Goal: Task Accomplishment & Management: Use online tool/utility

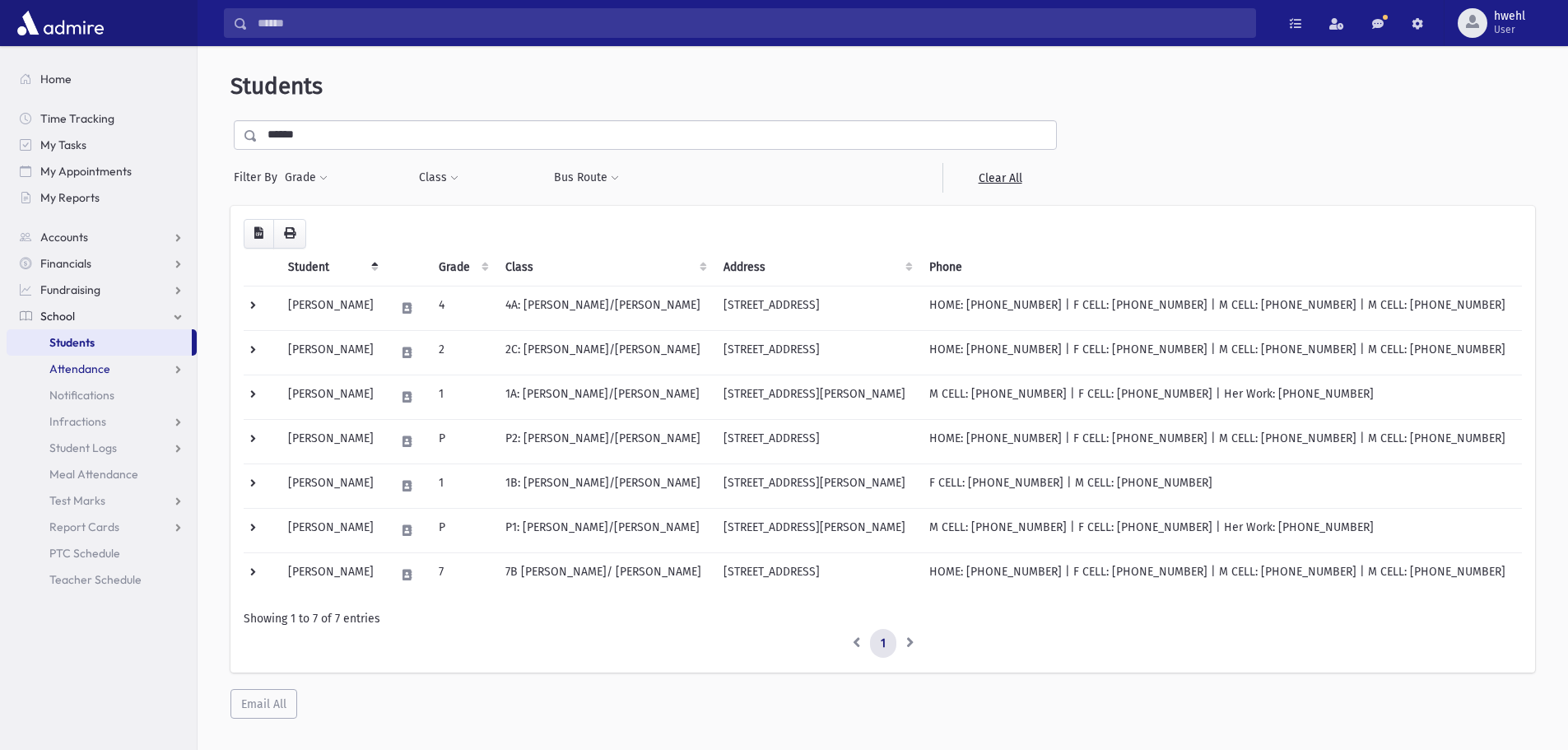
click at [122, 379] on link "Attendance" at bounding box center [102, 368] width 190 height 26
click at [99, 400] on link "Entry" at bounding box center [102, 395] width 190 height 26
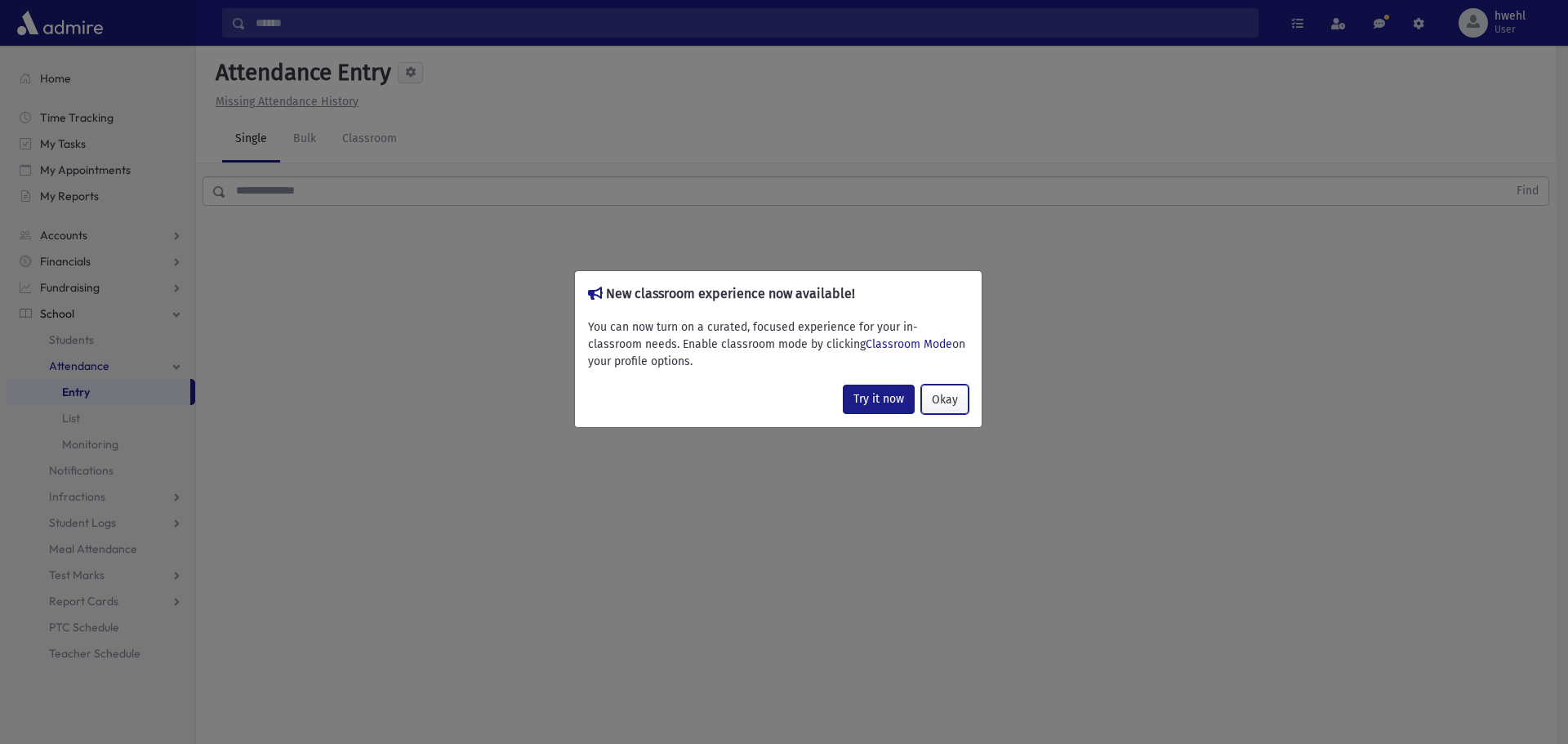
click at [951, 407] on button "Okay" at bounding box center [944, 399] width 48 height 29
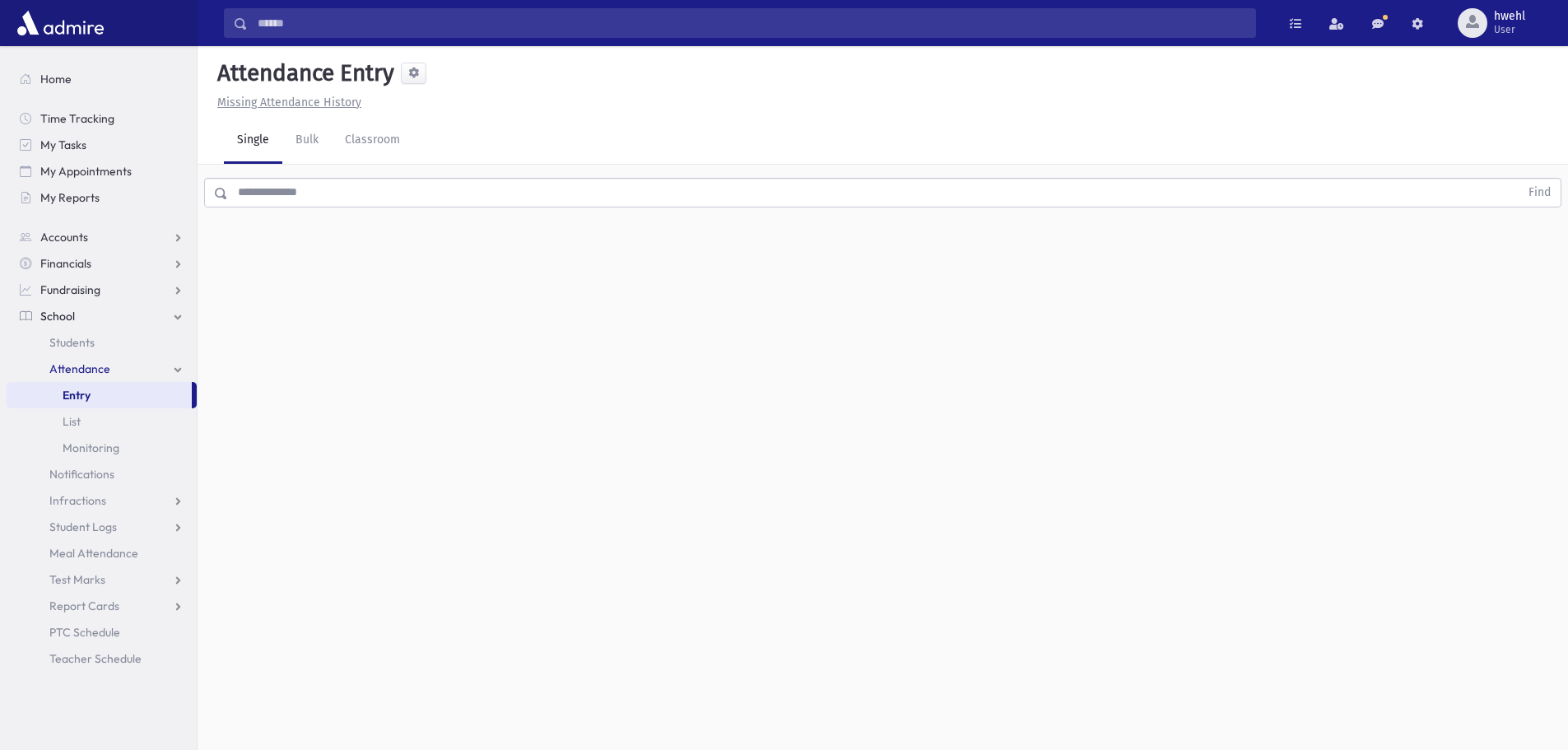
click at [281, 191] on input "text" at bounding box center [873, 192] width 1291 height 29
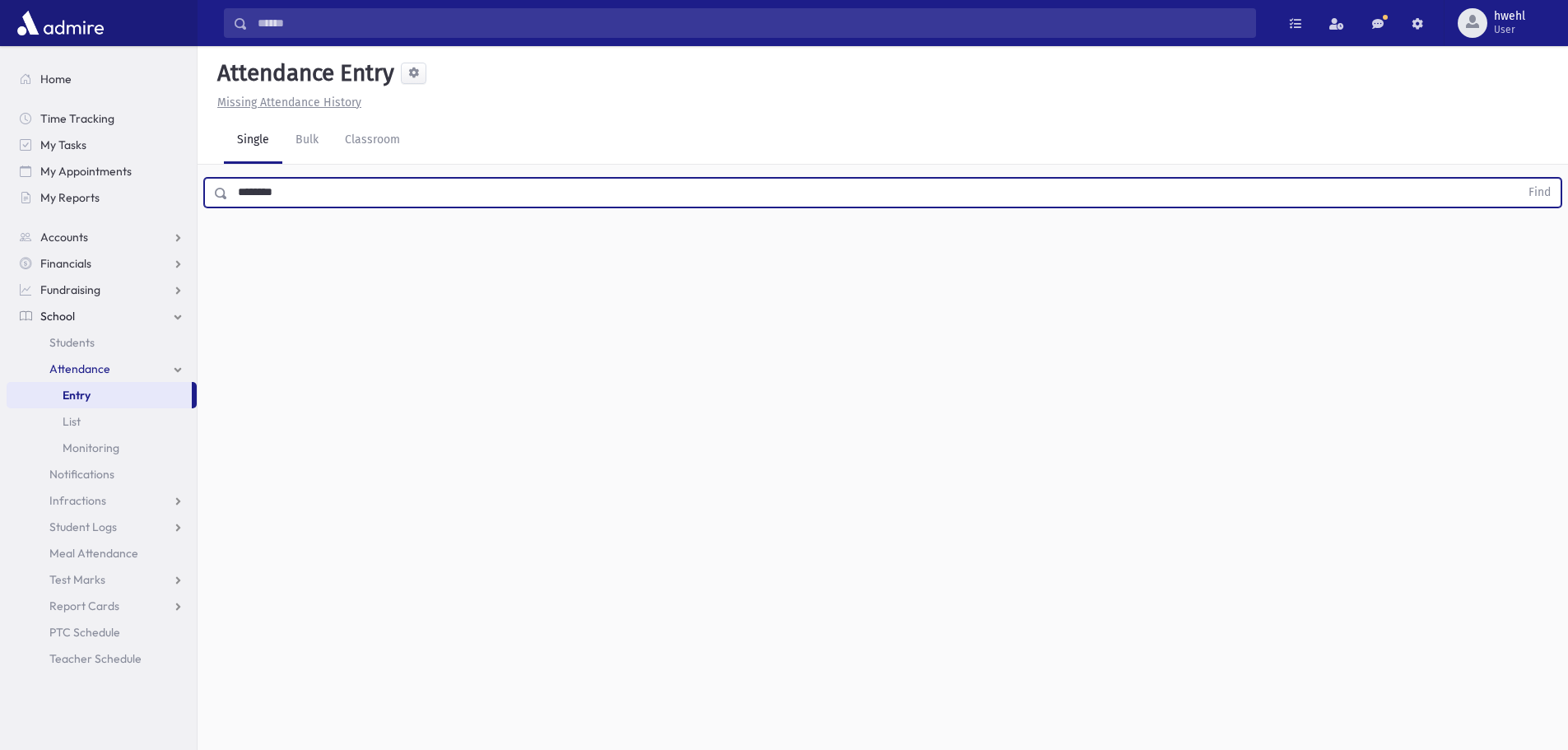
type input "********"
click at [1518, 179] on button "Find" at bounding box center [1539, 192] width 42 height 28
click at [810, 249] on span "Late" at bounding box center [807, 245] width 23 height 18
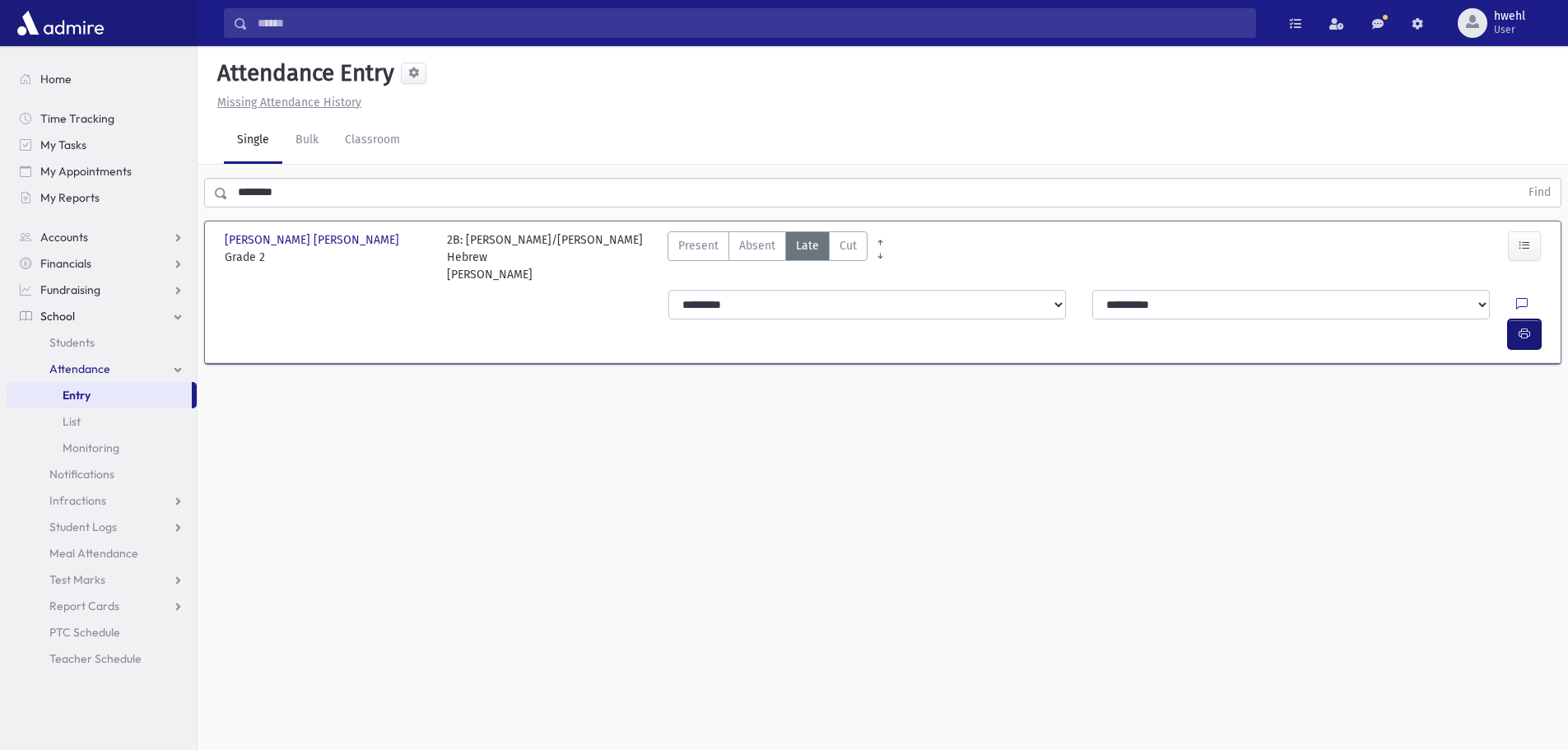
click at [1530, 319] on button "button" at bounding box center [1523, 333] width 33 height 29
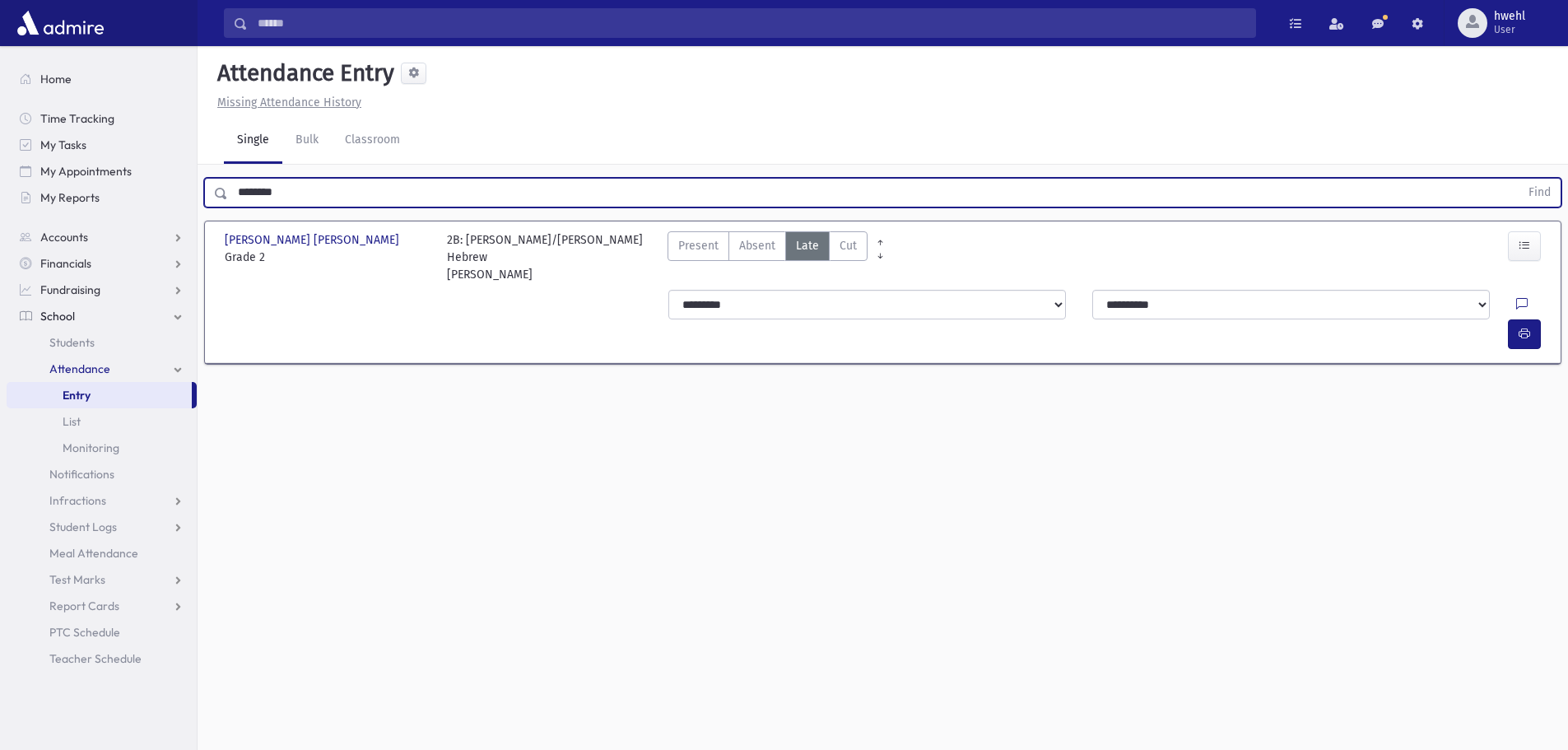
drag, startPoint x: 302, startPoint y: 186, endPoint x: 208, endPoint y: 200, distance: 95.0
click at [208, 200] on div "******** Find" at bounding box center [883, 192] width 1357 height 29
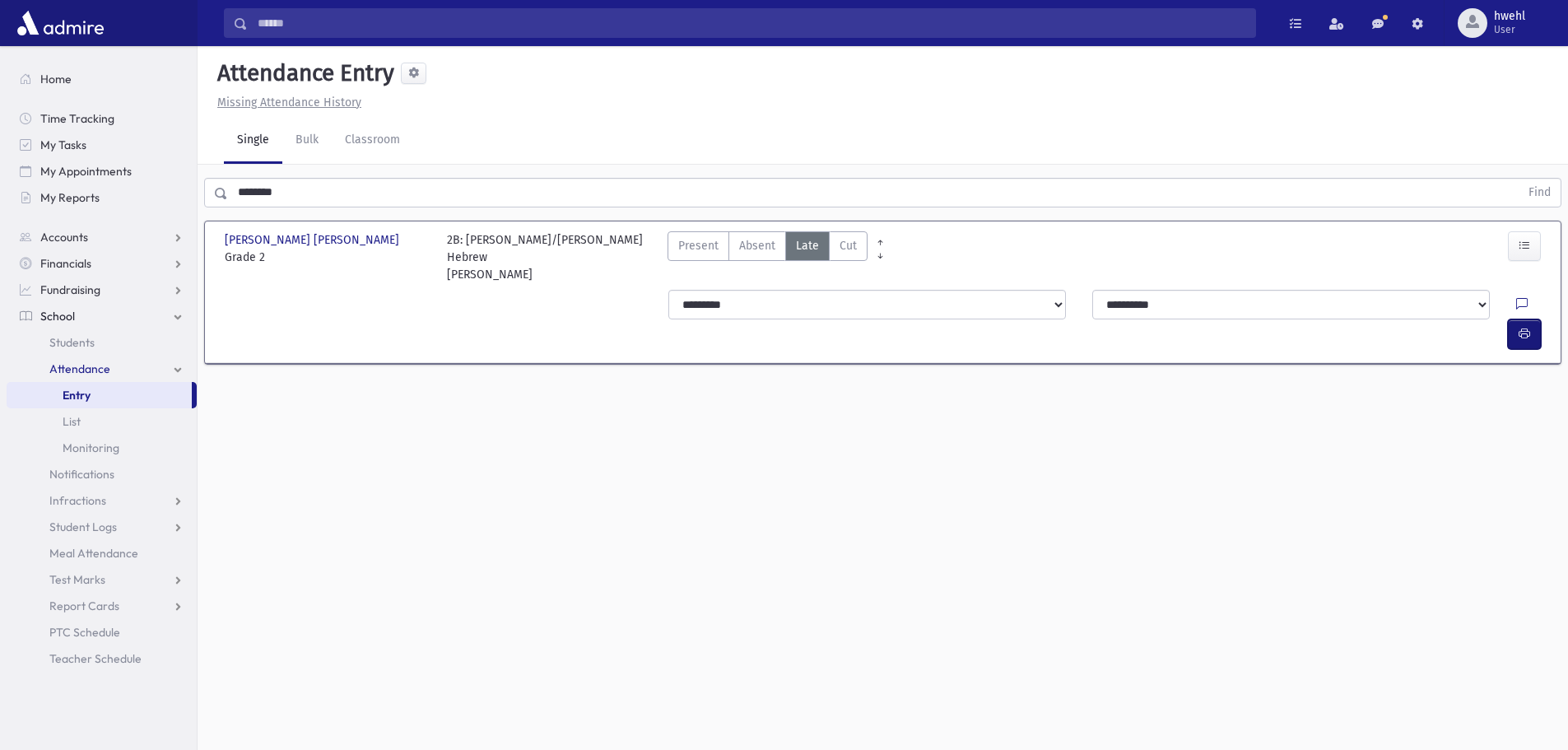
click at [1527, 327] on icon "button" at bounding box center [1524, 333] width 12 height 14
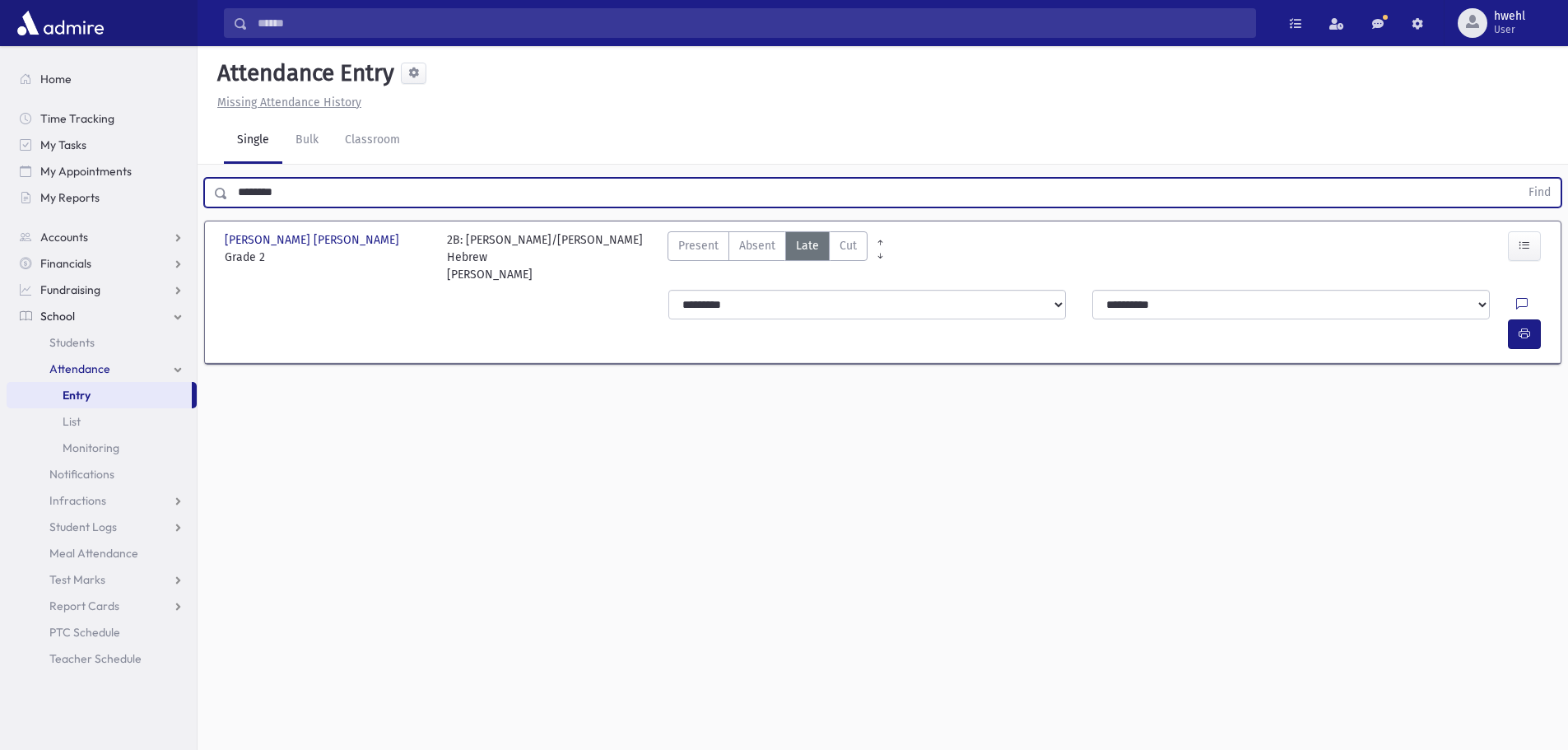
click at [370, 187] on input "********" at bounding box center [873, 192] width 1291 height 29
drag, startPoint x: 370, startPoint y: 187, endPoint x: 175, endPoint y: 185, distance: 195.0
click at [175, 185] on div "Search Results All Accounts" at bounding box center [784, 393] width 1568 height 787
click at [1518, 179] on button "Find" at bounding box center [1539, 192] width 42 height 28
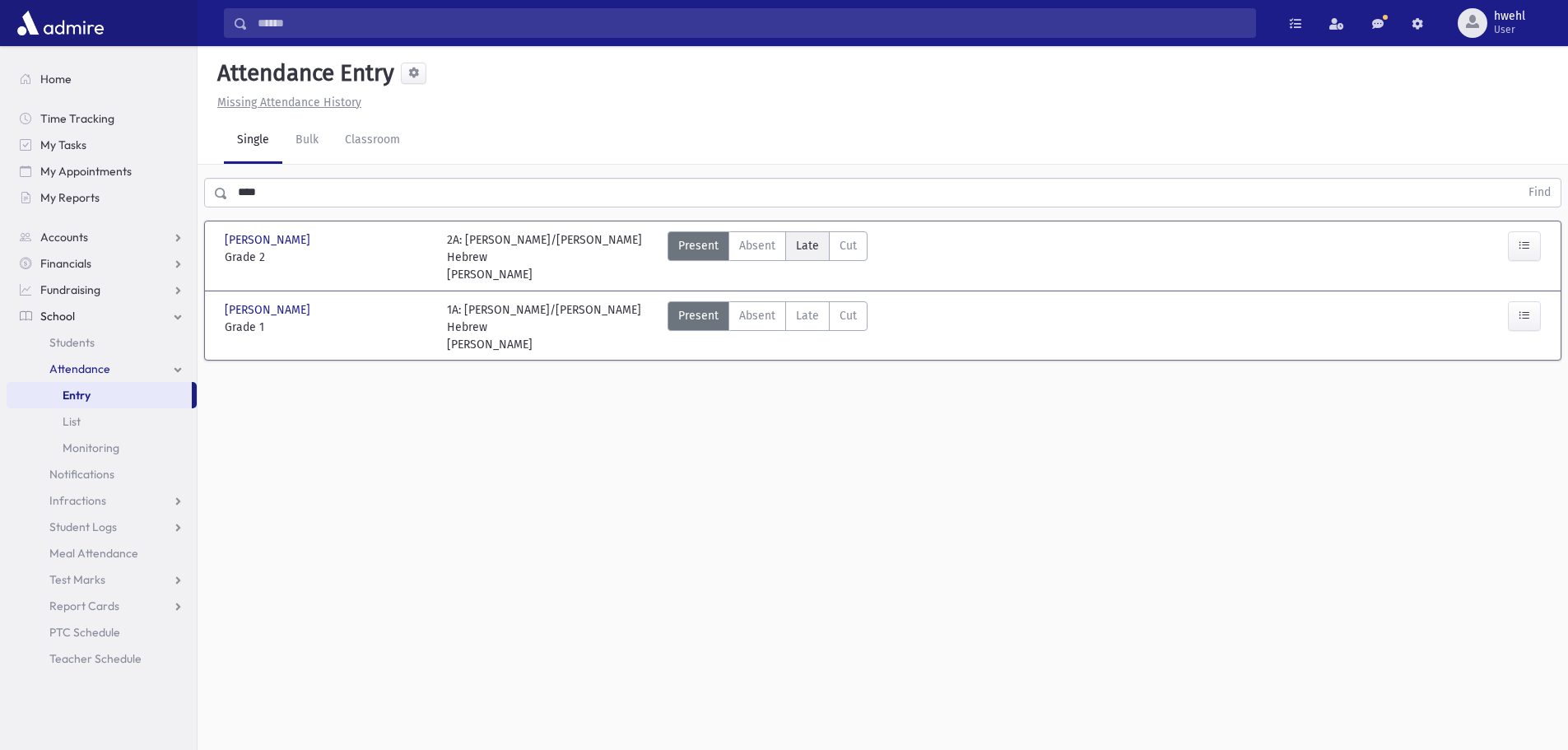
click at [807, 239] on span "Late" at bounding box center [807, 245] width 23 height 18
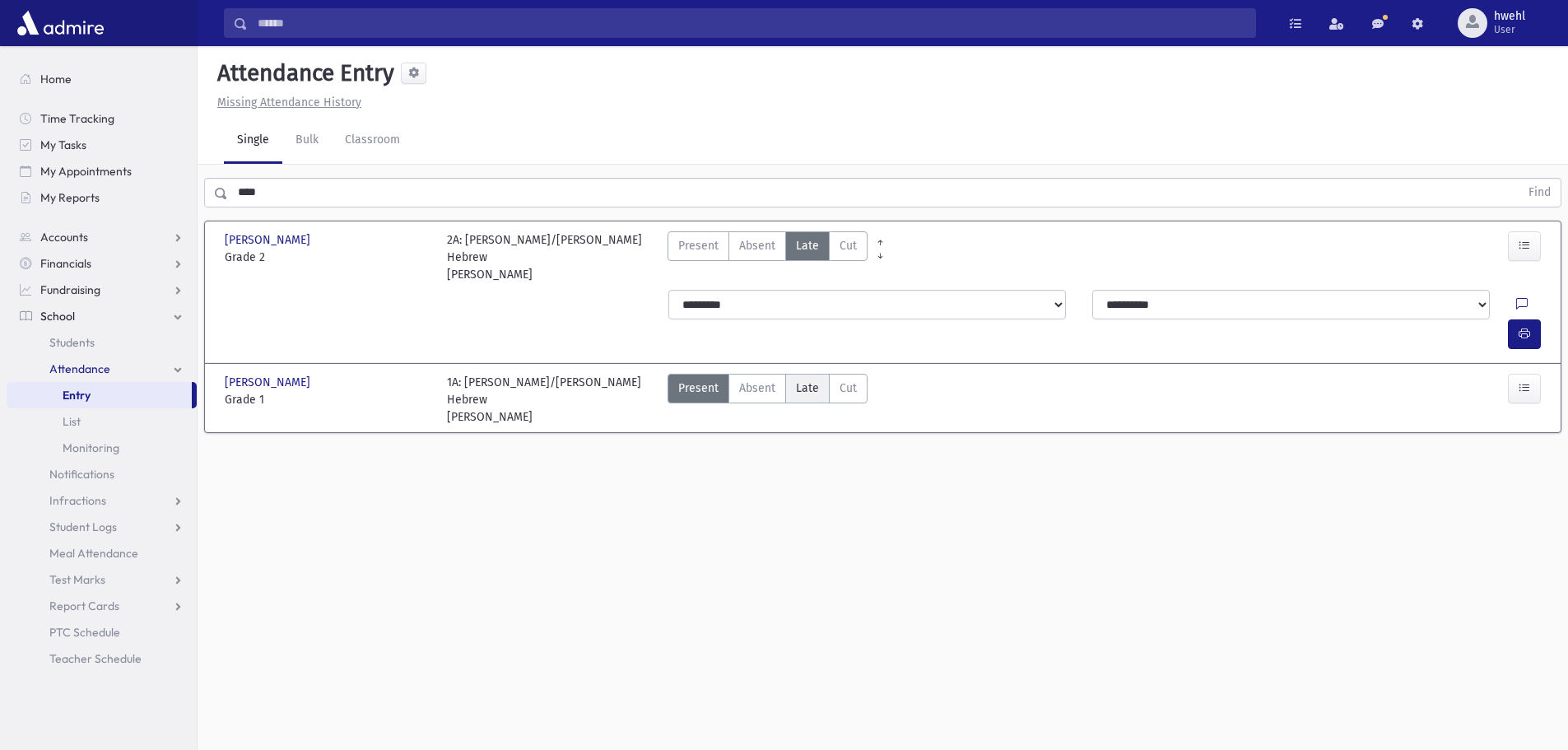
click at [800, 380] on span "Late" at bounding box center [807, 388] width 23 height 18
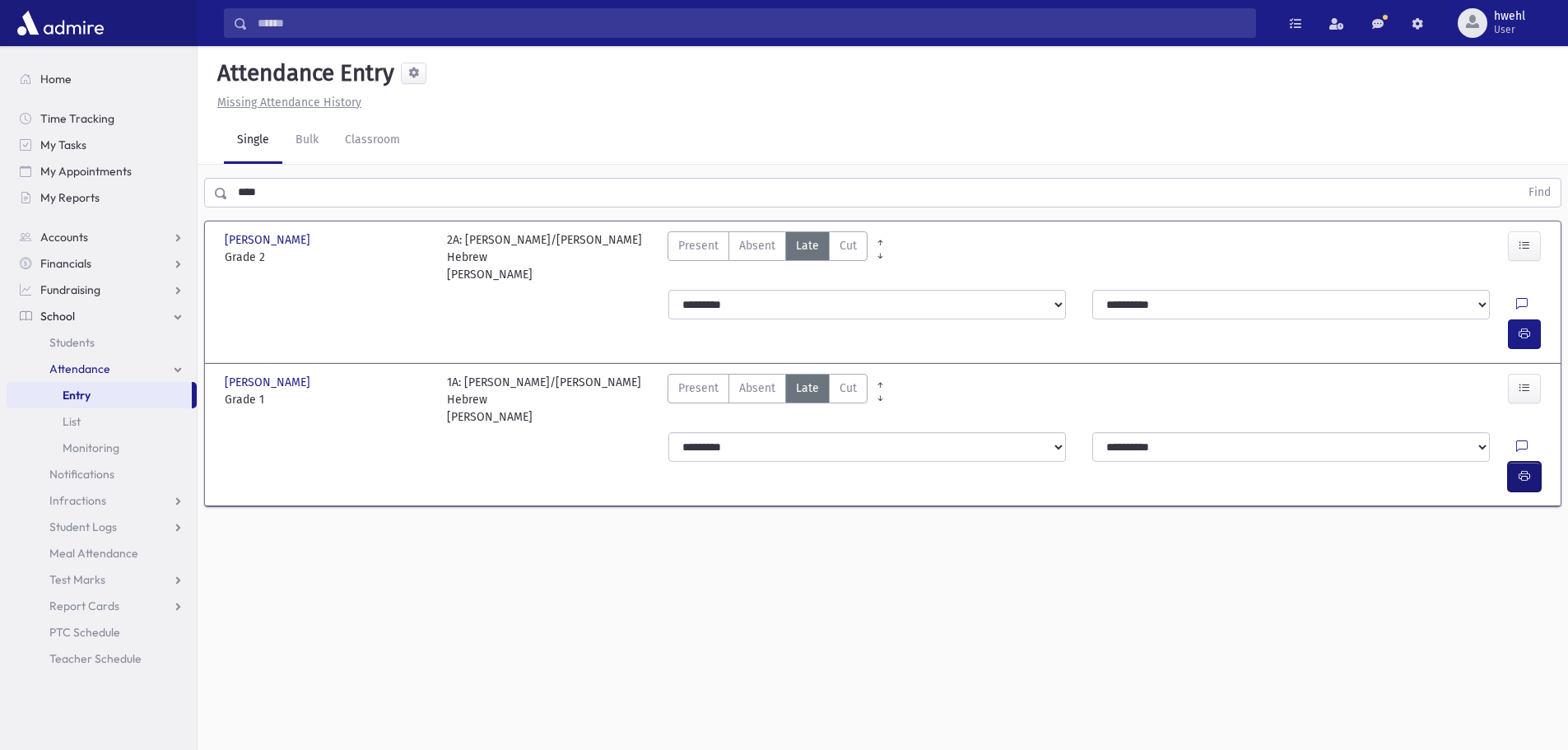
click at [1527, 469] on icon "button" at bounding box center [1524, 476] width 12 height 14
drag, startPoint x: 302, startPoint y: 207, endPoint x: 293, endPoint y: 202, distance: 10.3
click at [293, 202] on div "**** Find" at bounding box center [882, 189] width 1370 height 50
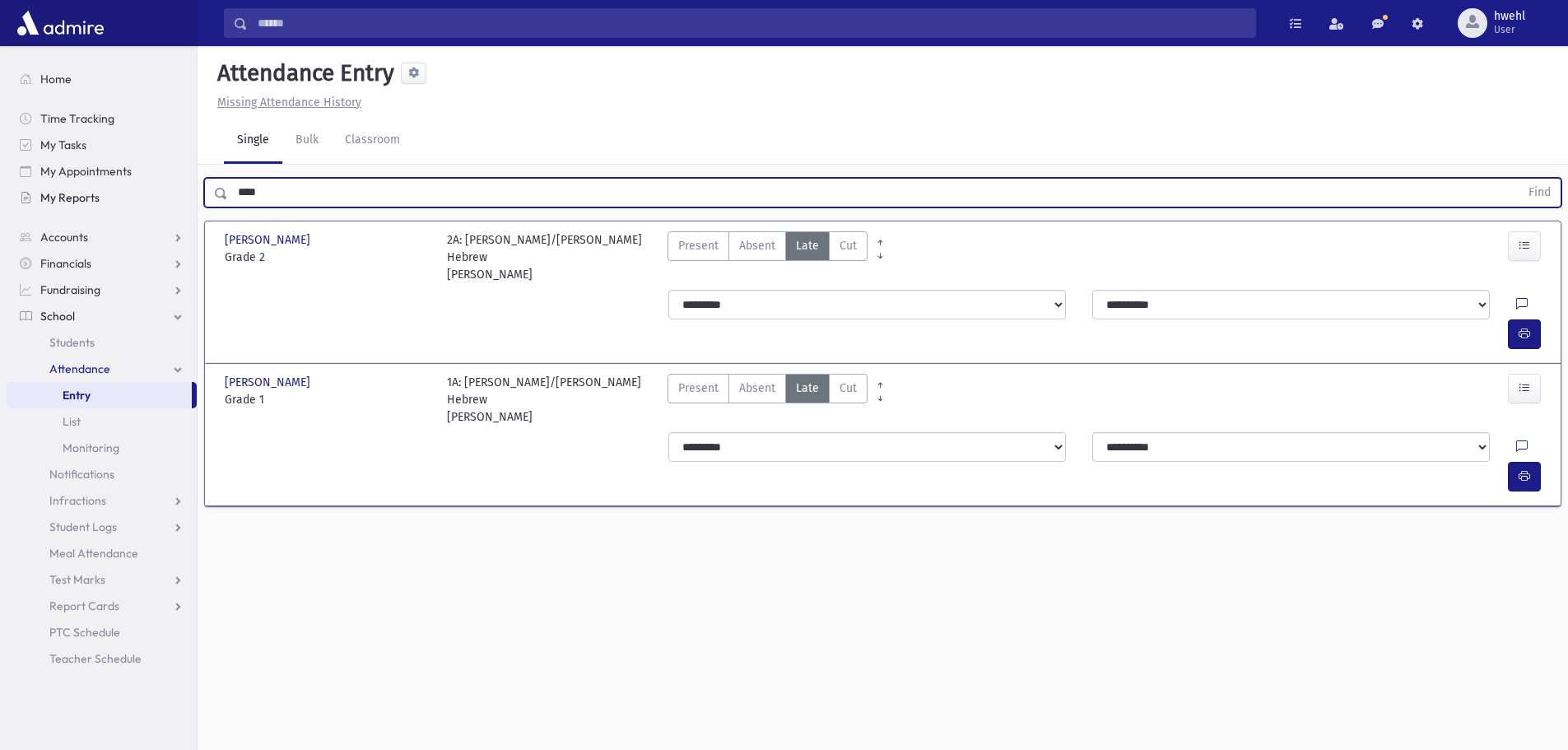
drag, startPoint x: 293, startPoint y: 202, endPoint x: 193, endPoint y: 193, distance: 100.4
click at [193, 193] on div "Search Results All Accounts" at bounding box center [784, 393] width 1568 height 787
click at [1518, 179] on button "Find" at bounding box center [1539, 192] width 42 height 28
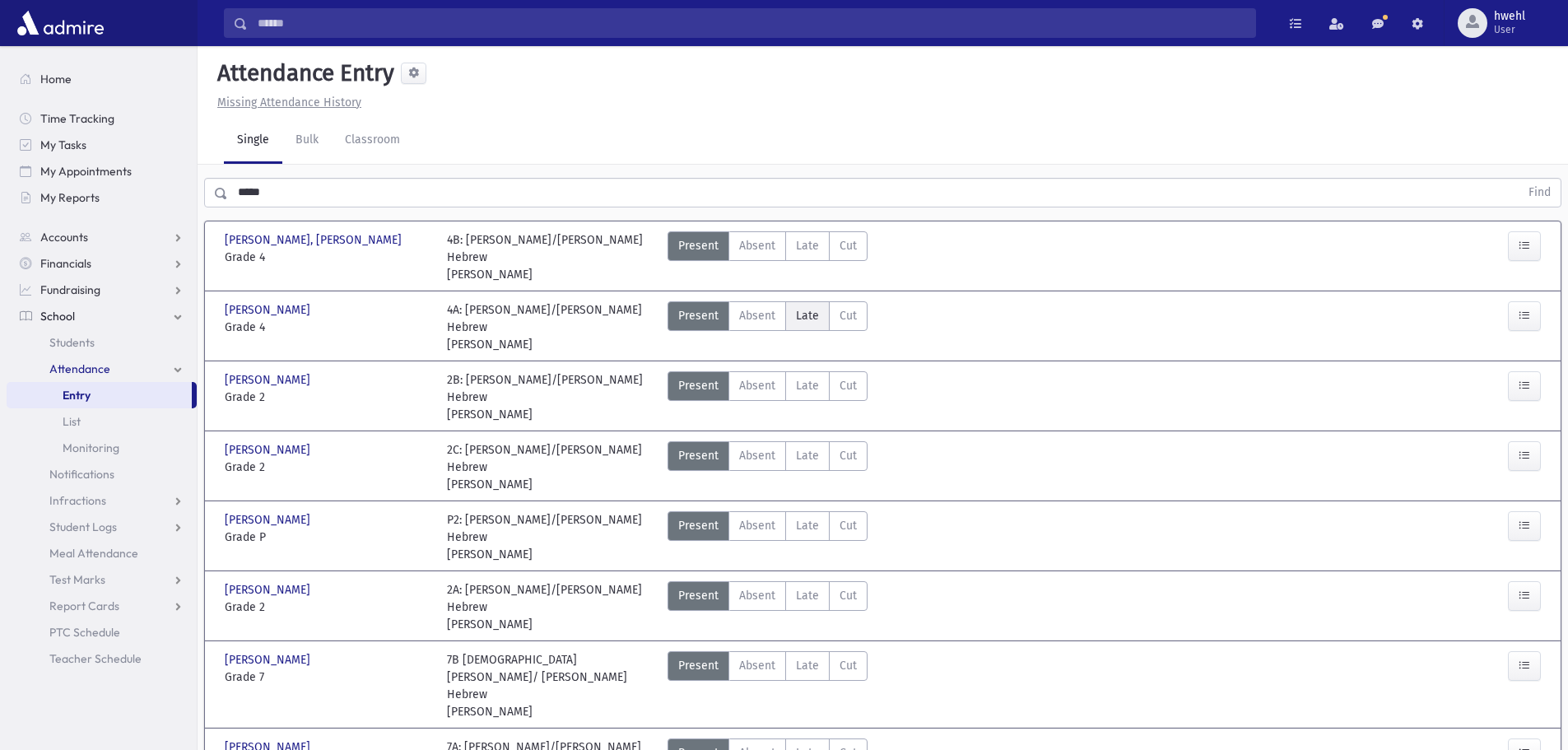
click at [810, 307] on span "Late" at bounding box center [807, 315] width 23 height 18
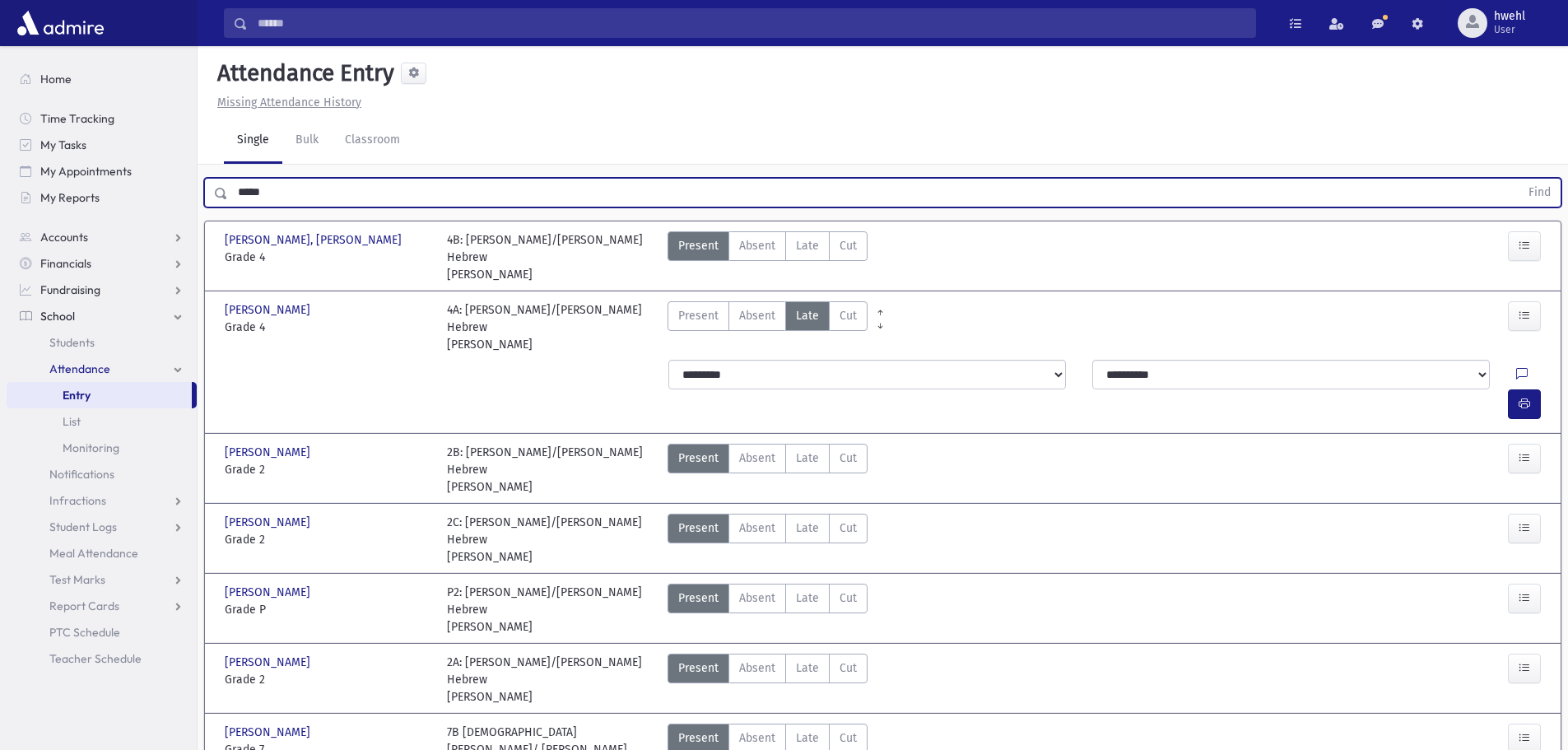
drag, startPoint x: 220, startPoint y: 200, endPoint x: 0, endPoint y: 213, distance: 220.4
click at [0, 213] on div "Search Results All Accounts" at bounding box center [784, 569] width 1568 height 1140
click at [1518, 179] on button "Find" at bounding box center [1539, 192] width 42 height 28
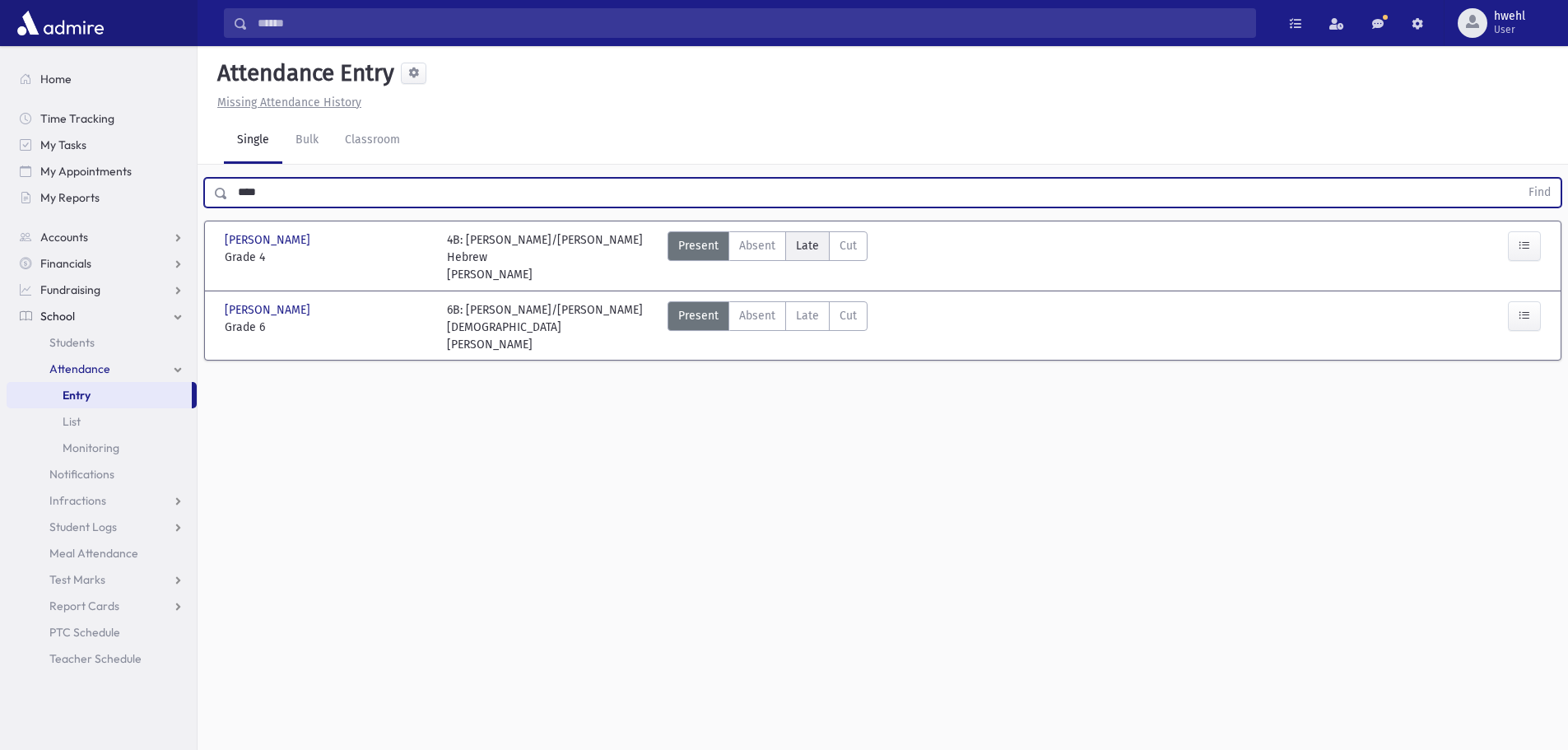
click at [805, 240] on span "Late" at bounding box center [807, 245] width 23 height 18
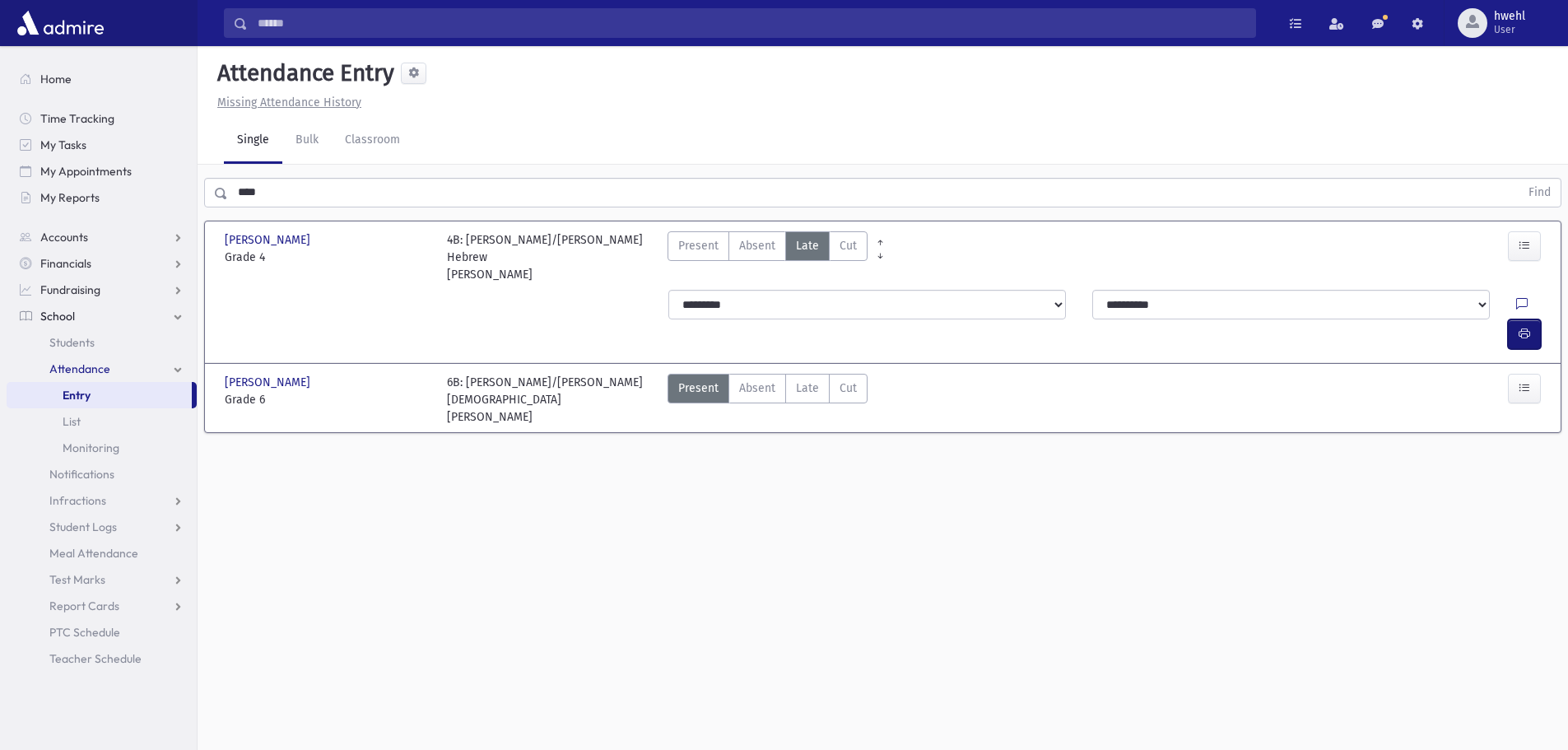
click at [1523, 327] on icon "button" at bounding box center [1524, 333] width 12 height 14
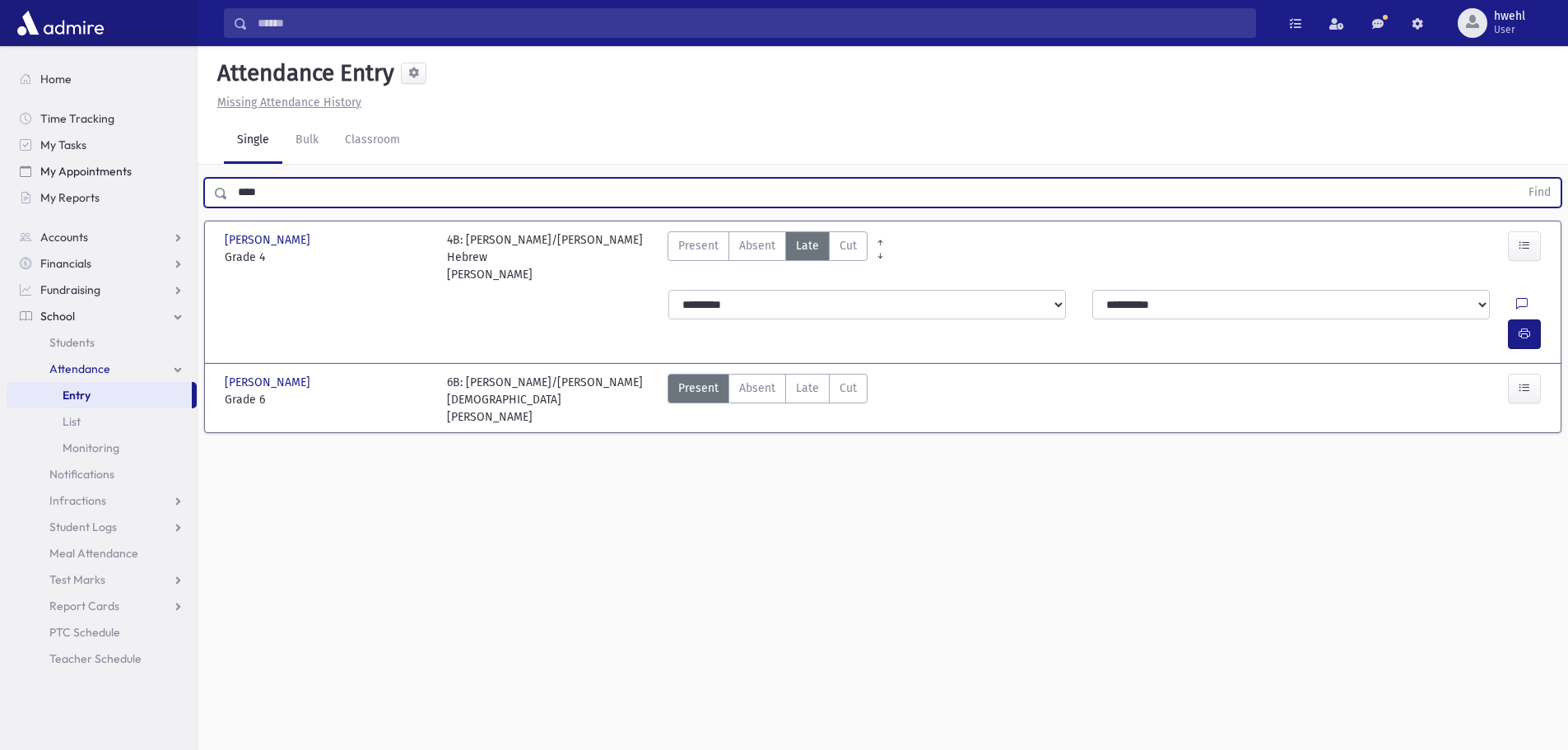
drag, startPoint x: 192, startPoint y: 184, endPoint x: 183, endPoint y: 186, distance: 9.2
click at [184, 184] on div "Search Results All Accounts" at bounding box center [784, 393] width 1568 height 787
click at [1518, 179] on button "Find" at bounding box center [1539, 192] width 42 height 28
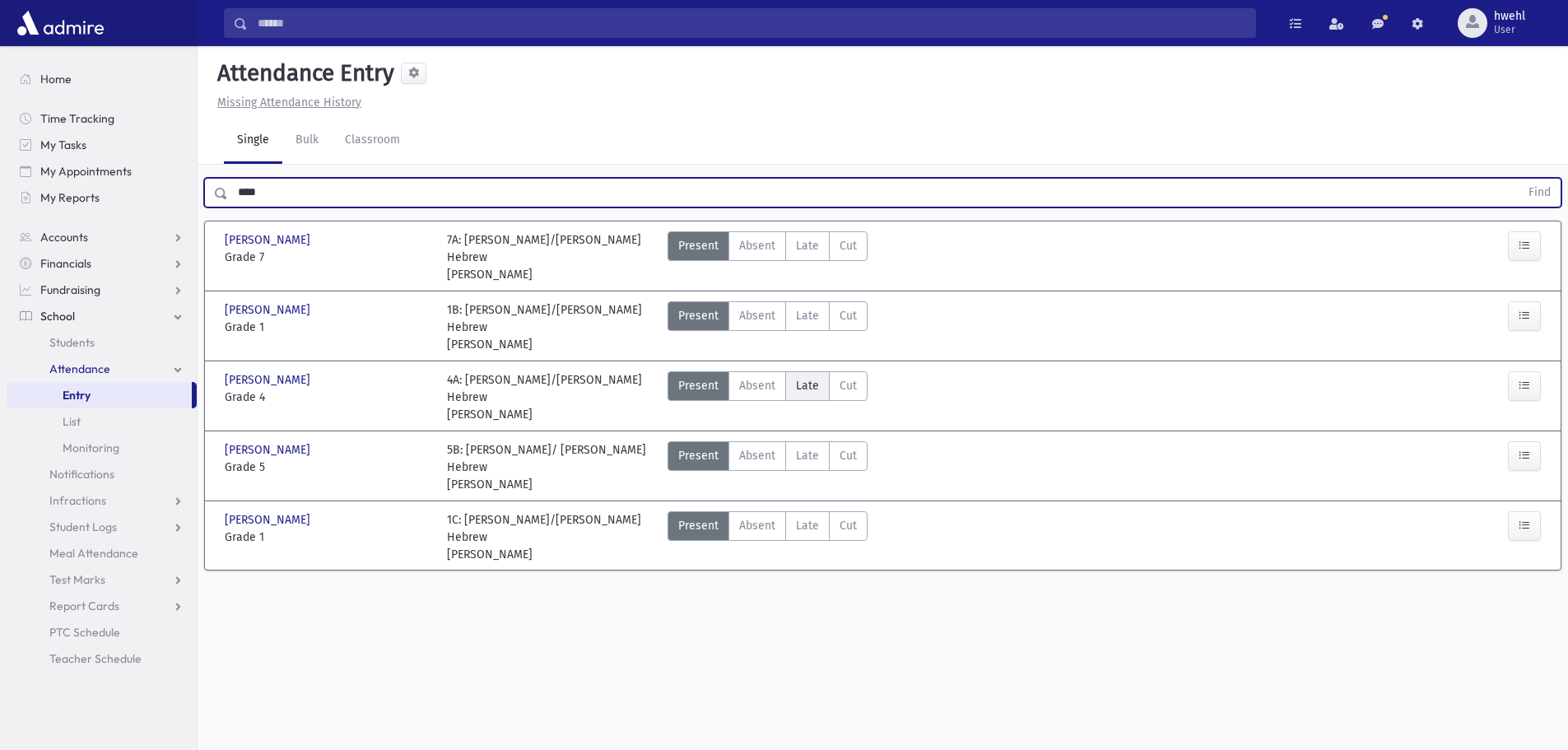
click at [798, 377] on span "Late" at bounding box center [807, 385] width 23 height 18
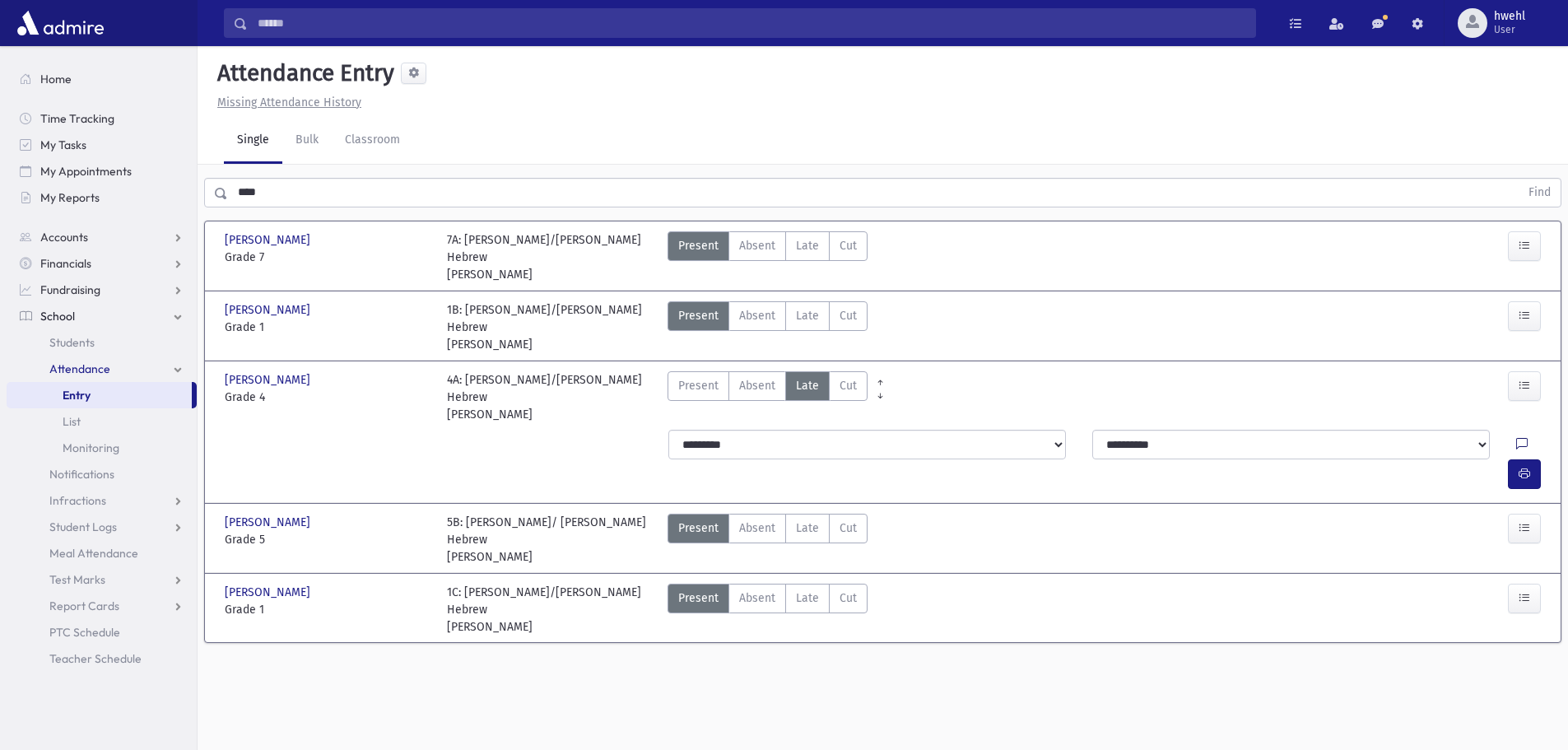
click at [1516, 438] on icon at bounding box center [1522, 444] width 12 height 14
click at [1524, 557] on button "Save" at bounding box center [1523, 553] width 47 height 29
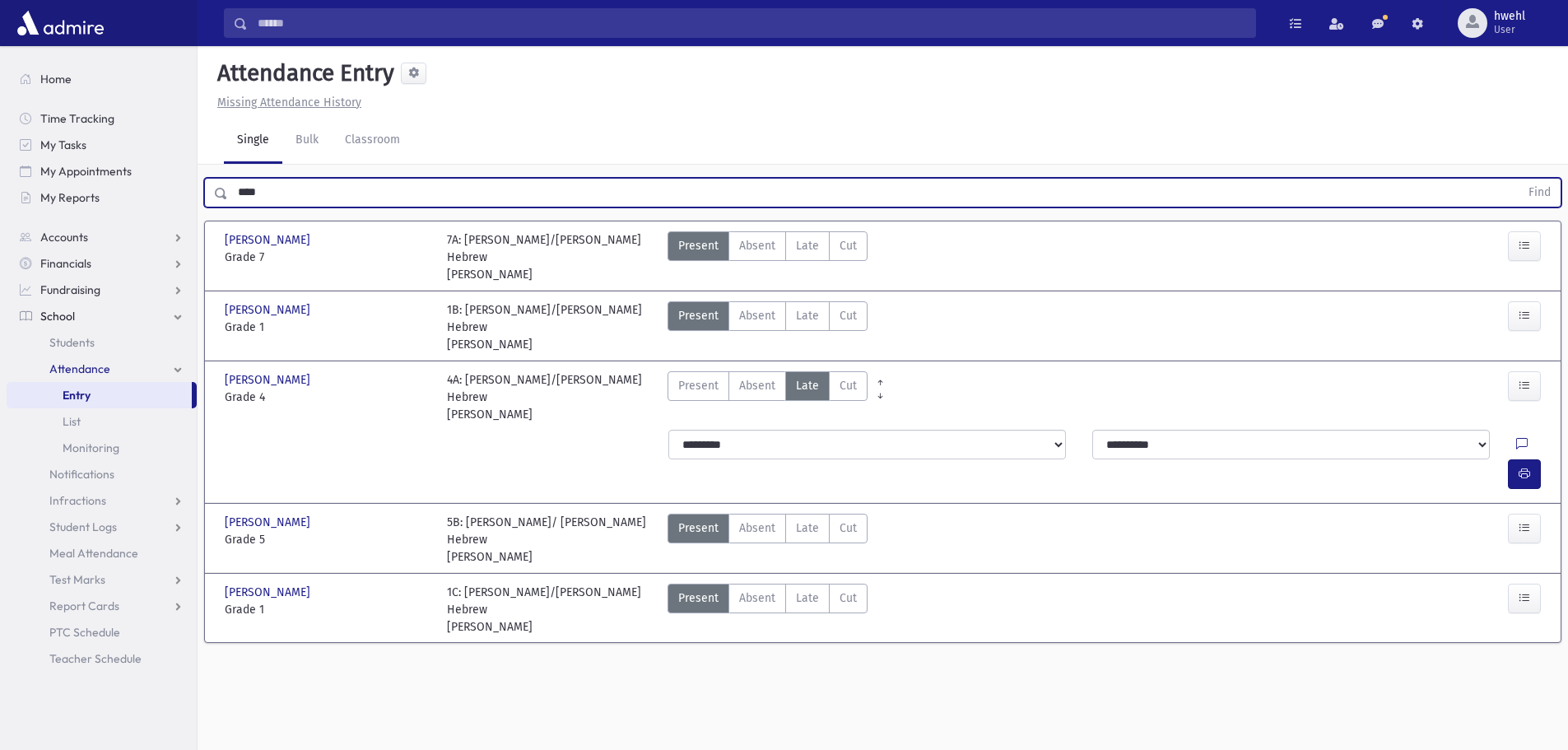
drag, startPoint x: 181, startPoint y: 208, endPoint x: 134, endPoint y: 212, distance: 47.2
click at [138, 212] on div "Search Results All Accounts" at bounding box center [784, 393] width 1568 height 787
click at [1518, 179] on button "Find" at bounding box center [1539, 192] width 42 height 28
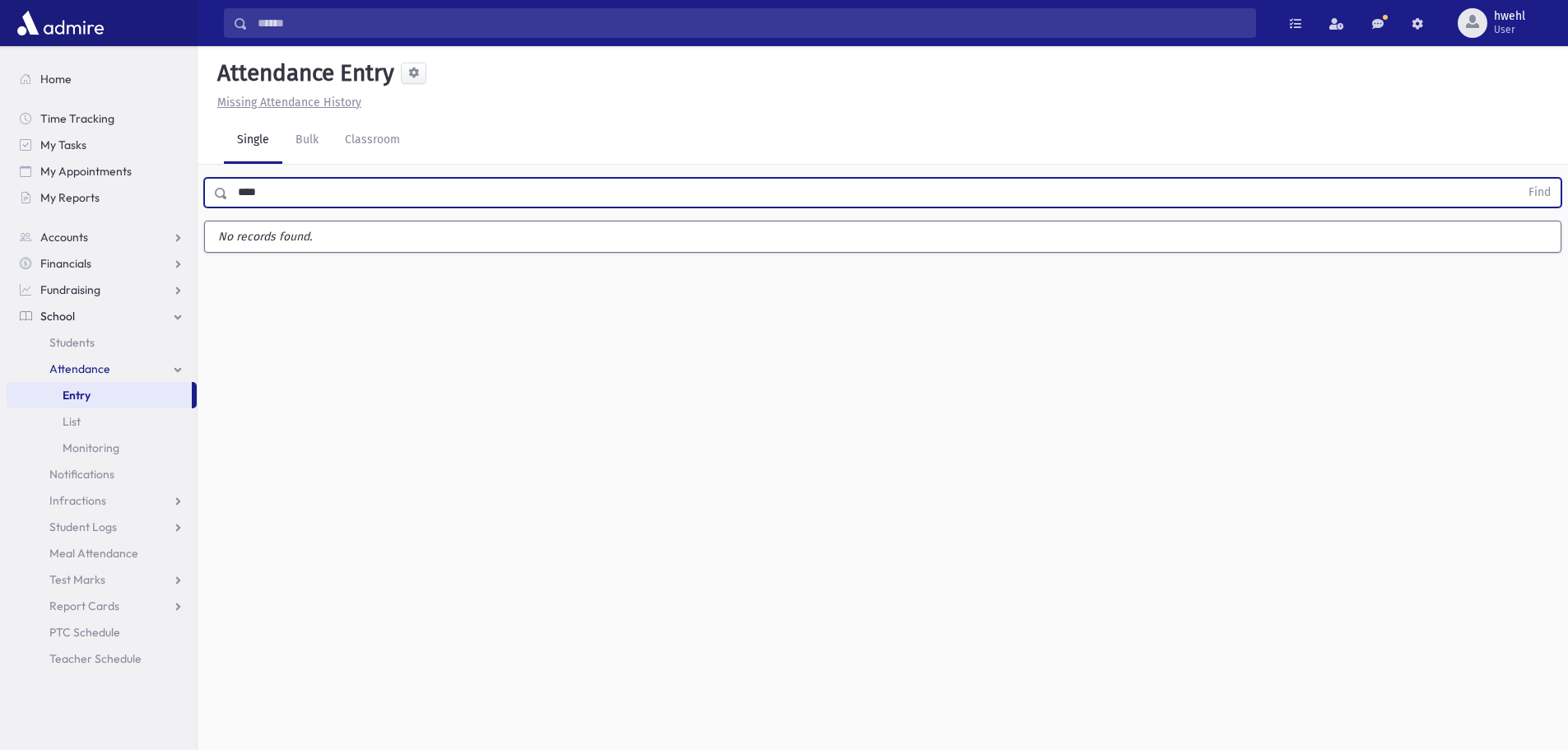
type input "****"
click at [1518, 179] on button "Find" at bounding box center [1539, 192] width 42 height 28
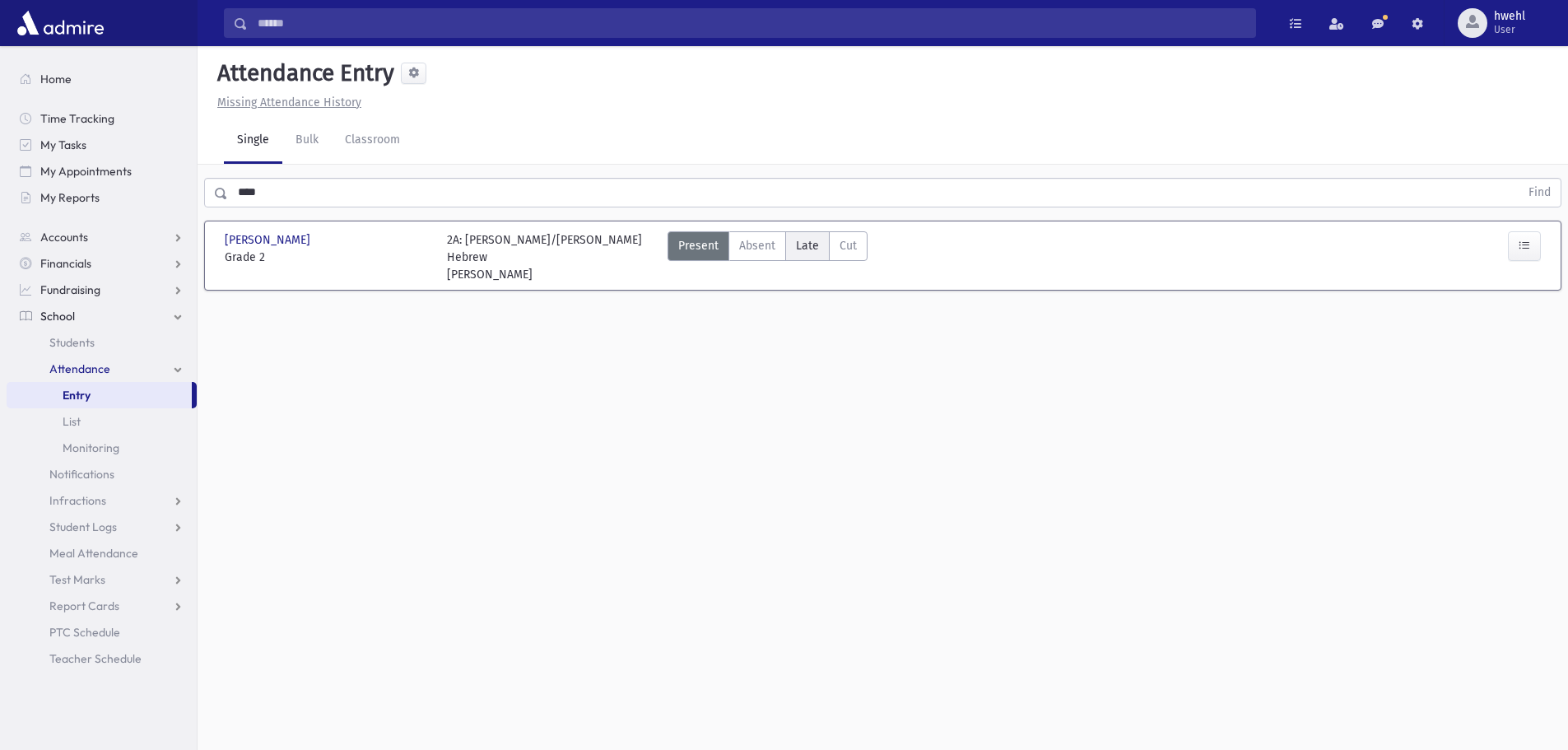
click at [811, 244] on span "Late" at bounding box center [807, 245] width 23 height 18
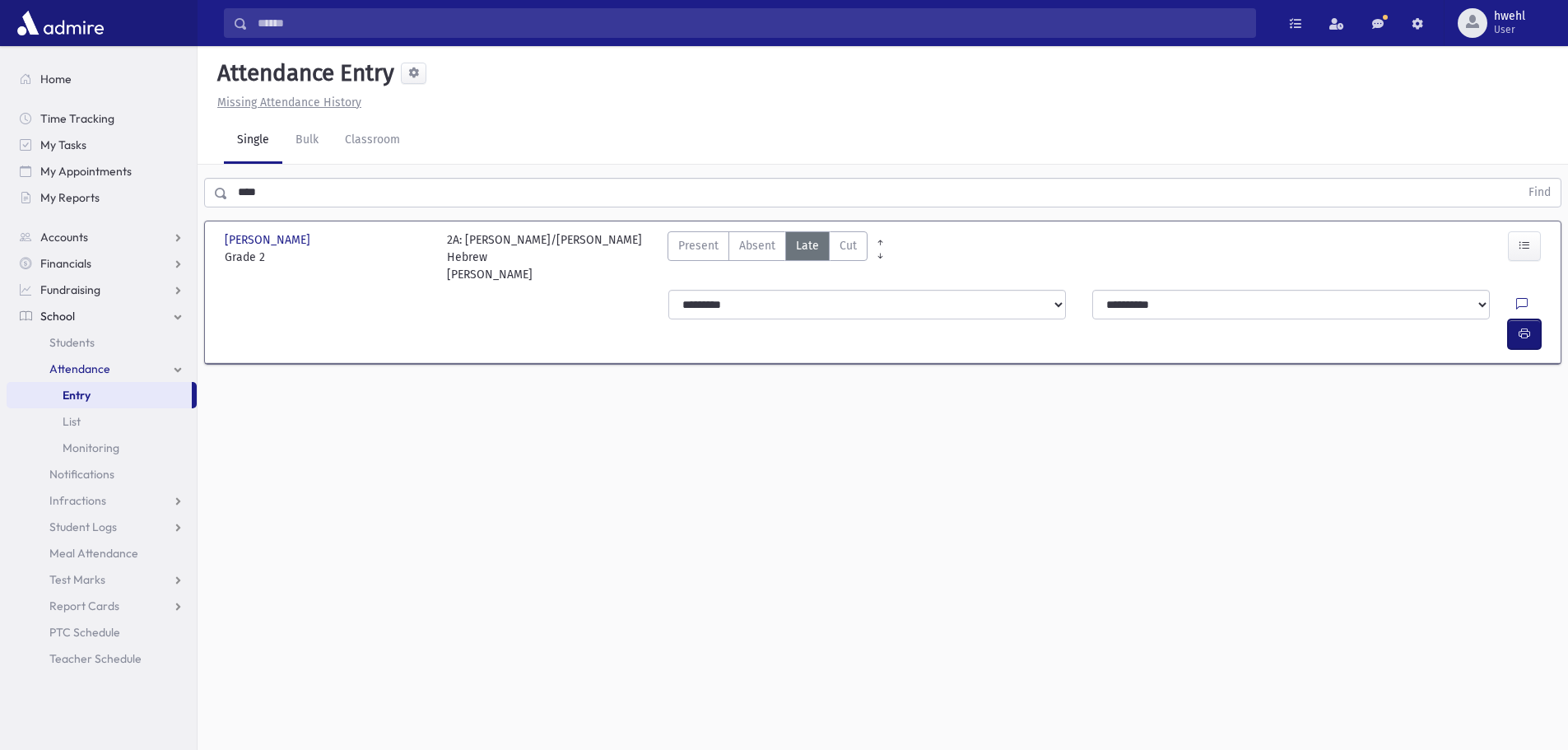
click at [1530, 319] on button "button" at bounding box center [1523, 333] width 33 height 29
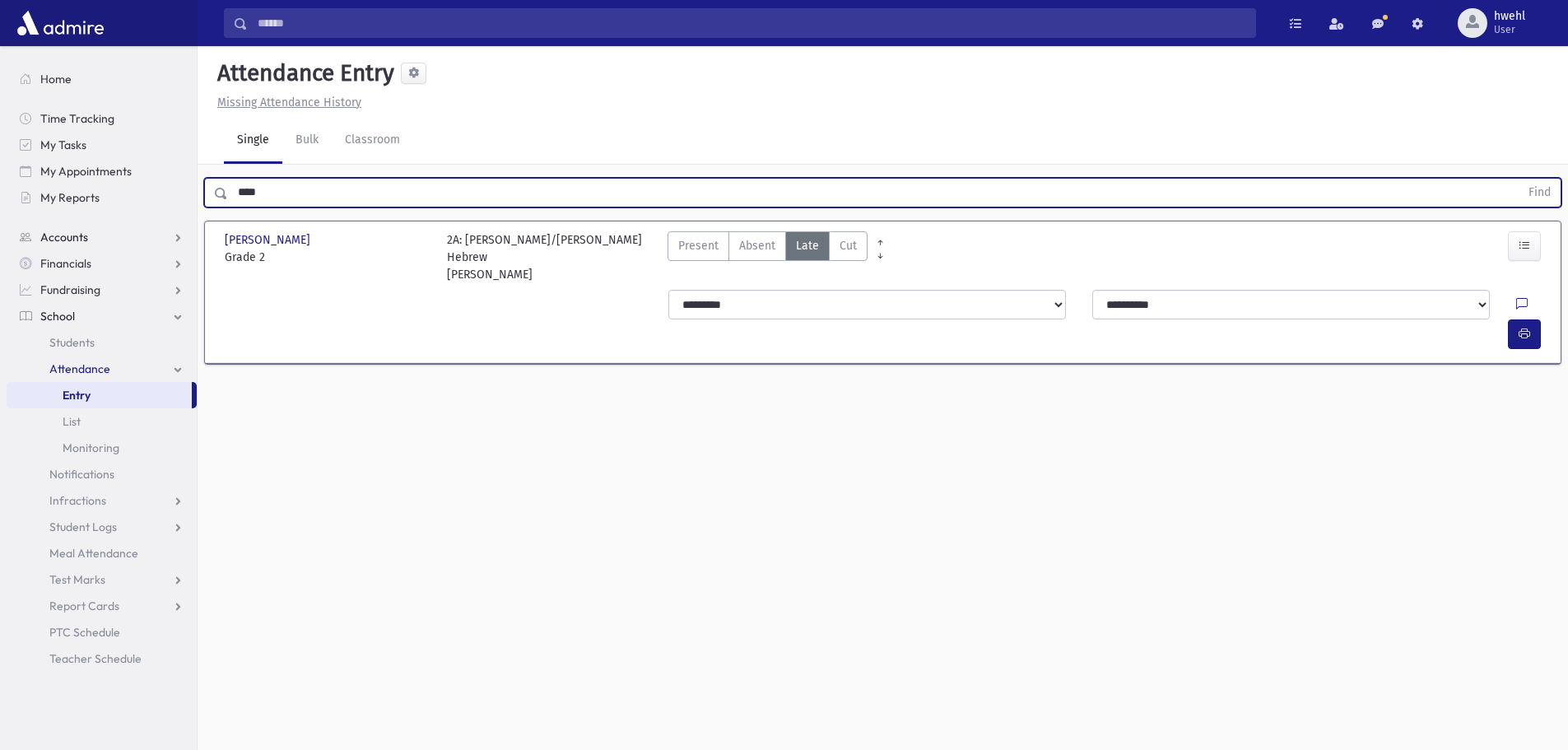
drag, startPoint x: 265, startPoint y: 194, endPoint x: 191, endPoint y: 229, distance: 81.9
click at [173, 201] on div "Search Results All Accounts" at bounding box center [784, 393] width 1568 height 787
